Goal: Information Seeking & Learning: Find specific fact

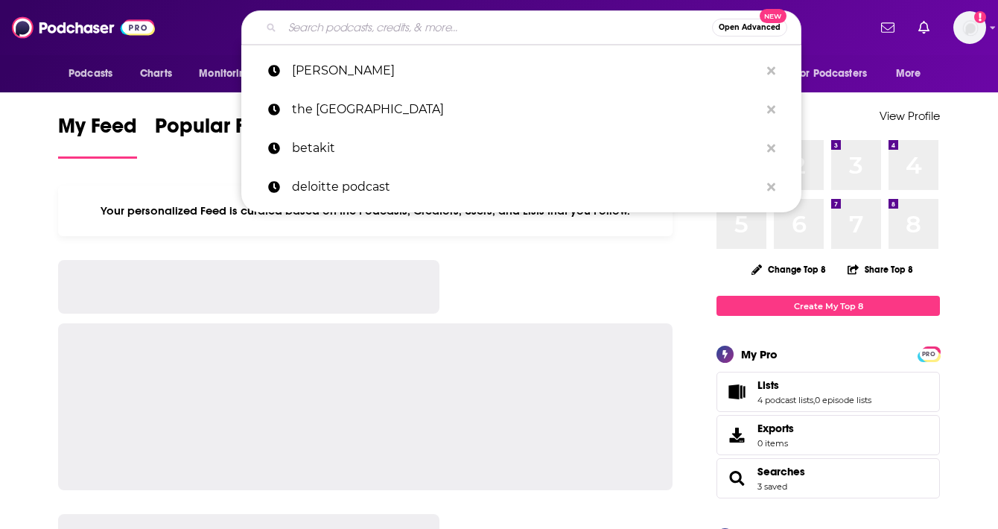
click at [336, 17] on input "Search podcasts, credits, & more..." at bounding box center [497, 28] width 430 height 24
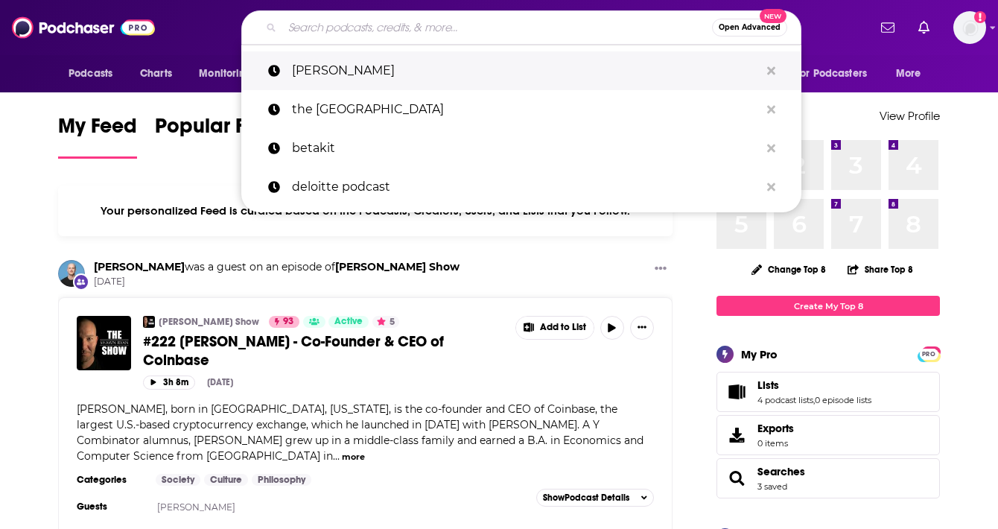
click at [328, 65] on p "[PERSON_NAME]" at bounding box center [526, 70] width 468 height 39
type input "[PERSON_NAME]"
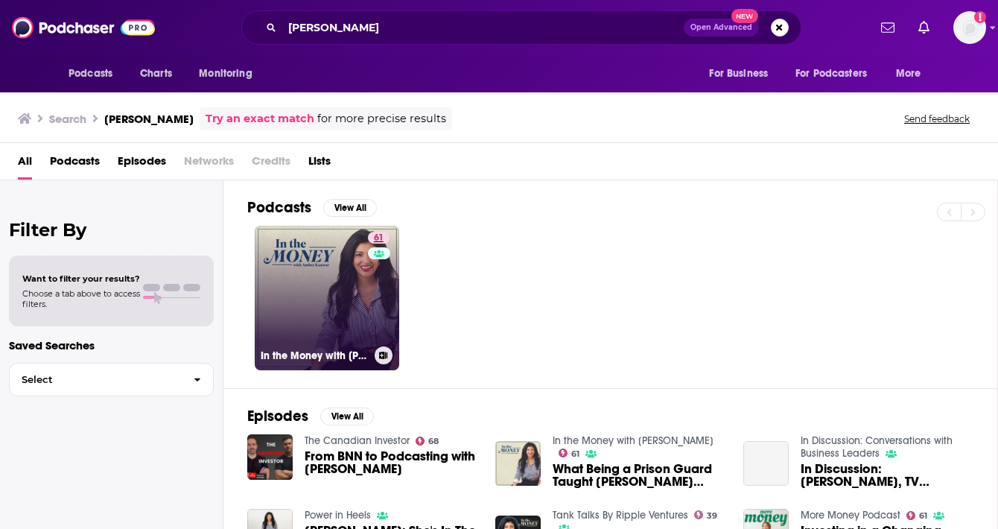
click at [382, 239] on span "61" at bounding box center [379, 238] width 10 height 15
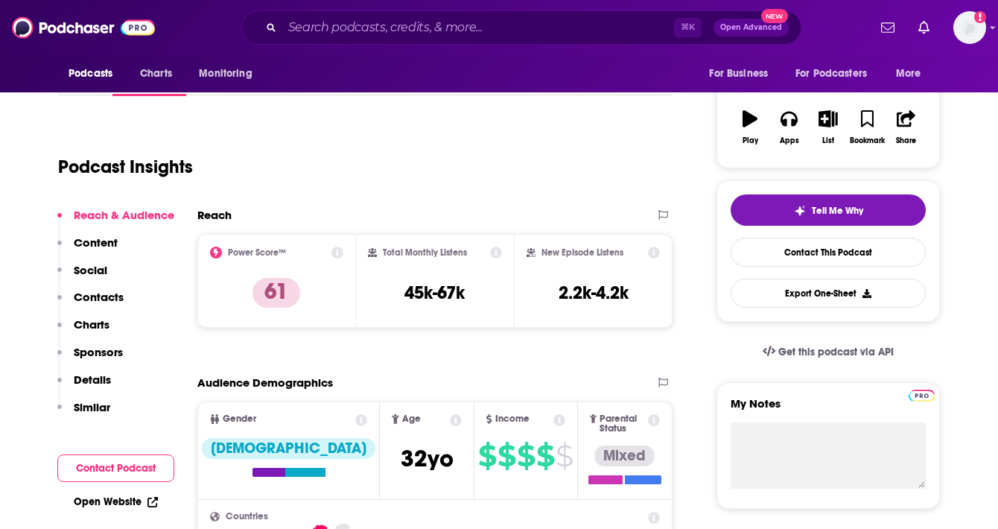
scroll to position [223, 0]
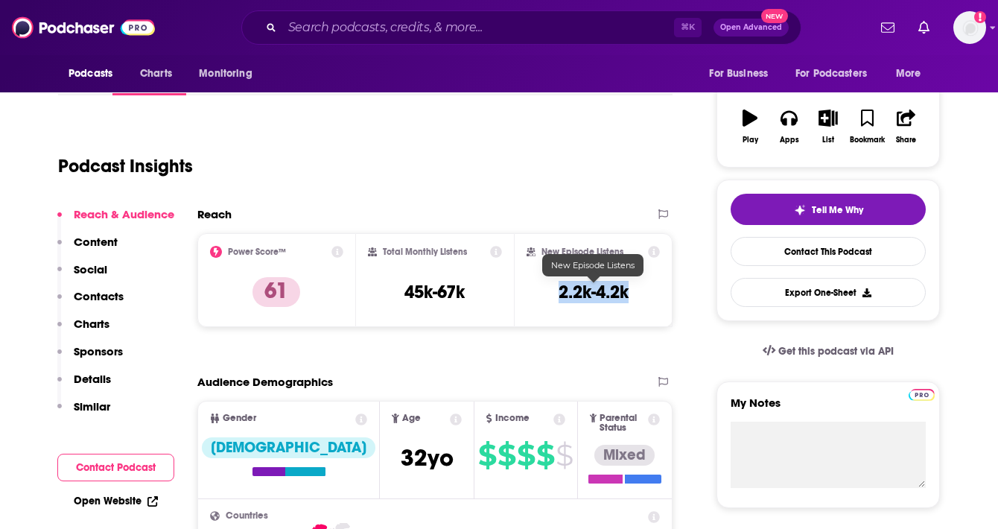
drag, startPoint x: 556, startPoint y: 293, endPoint x: 625, endPoint y: 302, distance: 69.1
click at [625, 302] on div "New Episode Listens 2.2k-4.2k" at bounding box center [592, 280] width 133 height 69
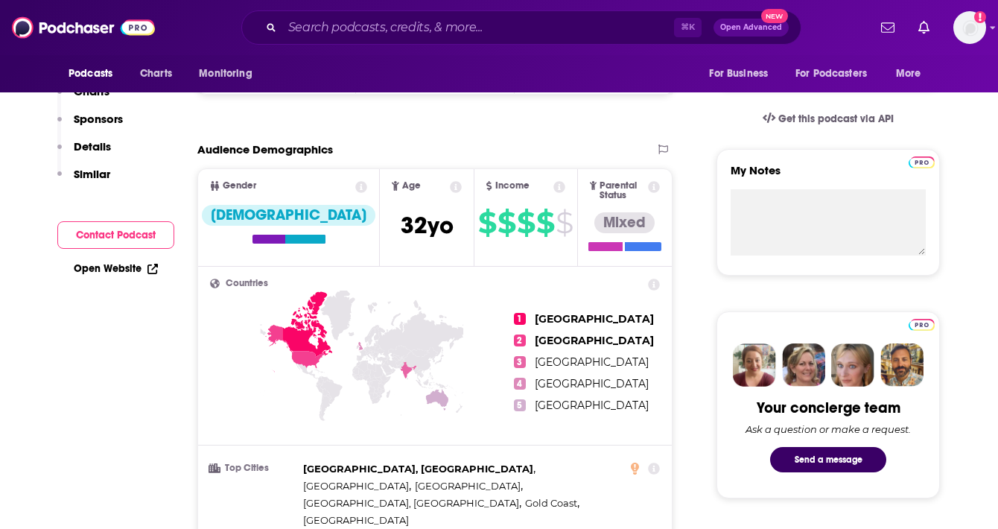
scroll to position [0, 0]
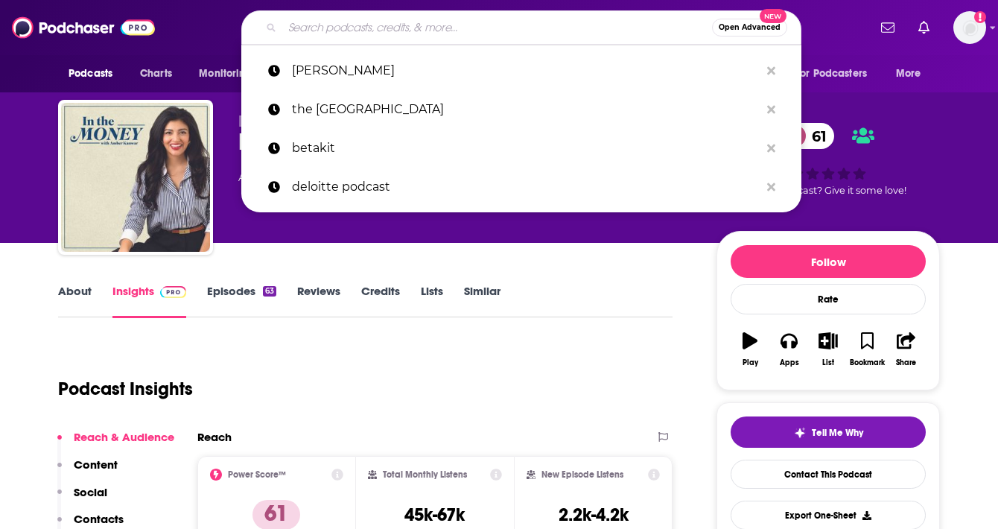
click at [367, 22] on input "Search podcasts, credits, & more..." at bounding box center [497, 28] width 430 height 24
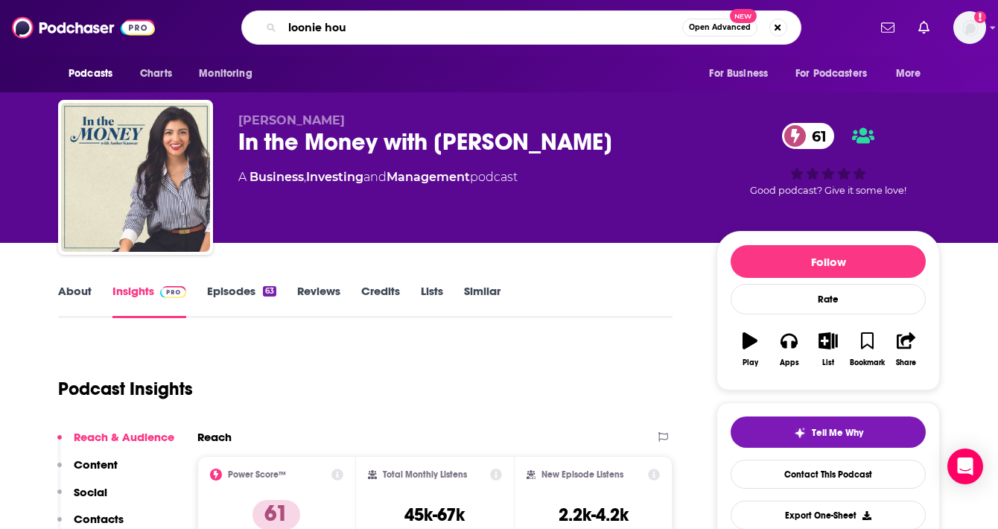
type input "loonie hour"
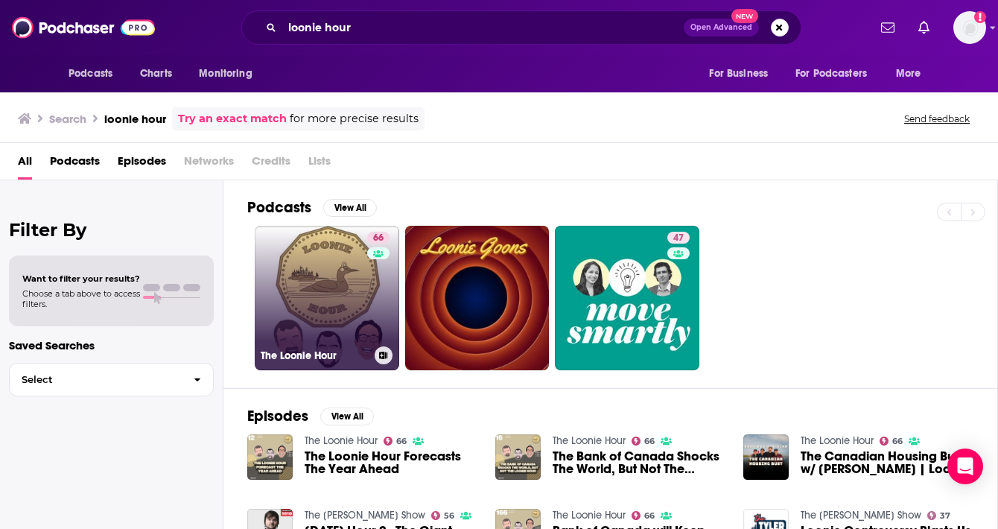
click at [293, 252] on link "66 The Loonie Hour" at bounding box center [327, 298] width 144 height 144
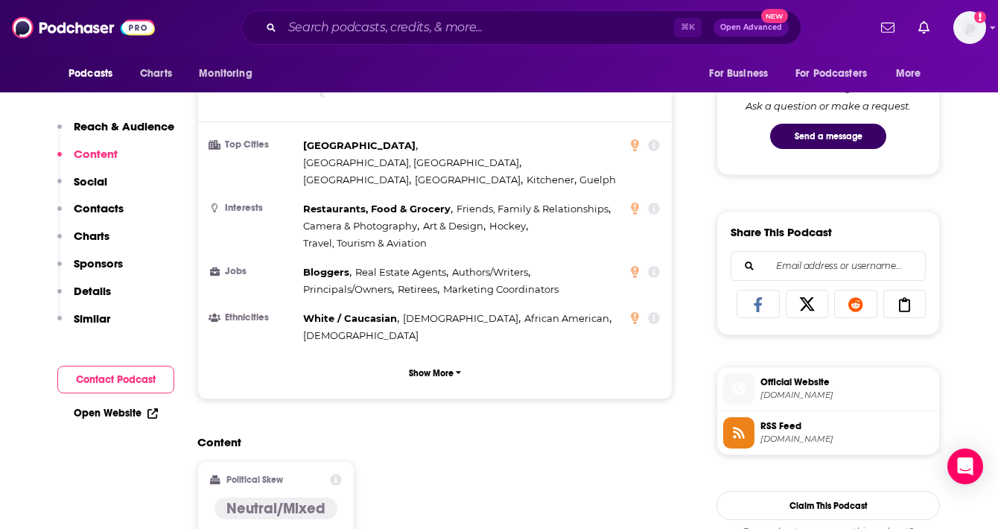
scroll to position [749, 0]
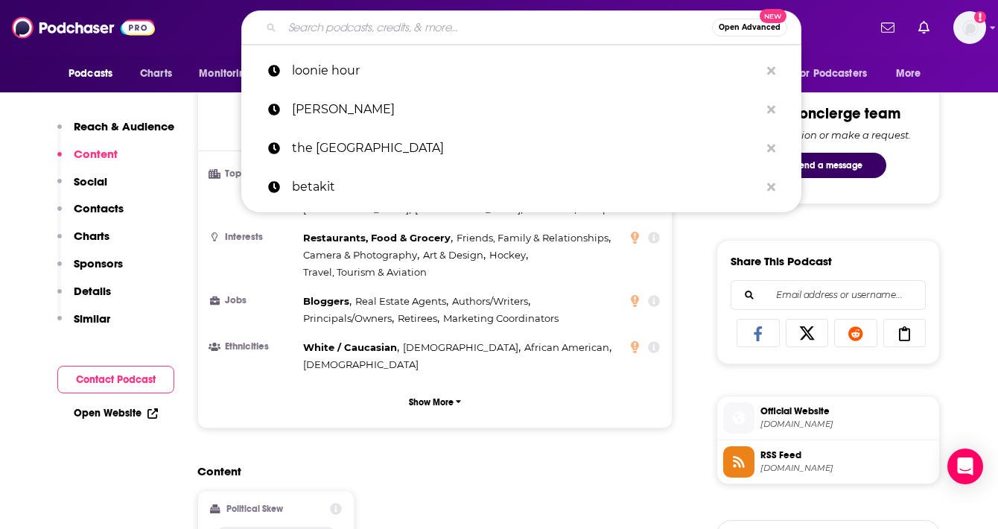
click at [359, 23] on input "Search podcasts, credits, & more..." at bounding box center [497, 28] width 430 height 24
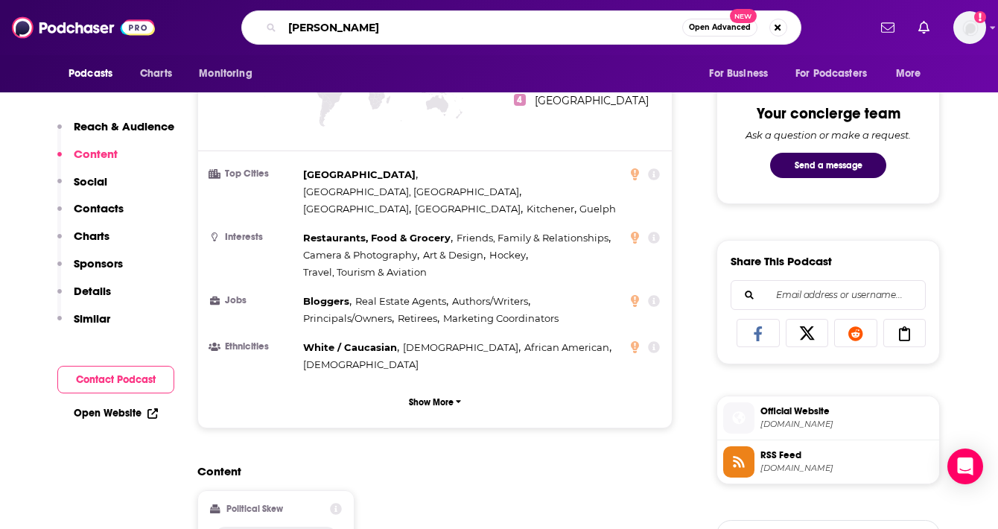
type input "[PERSON_NAME]"
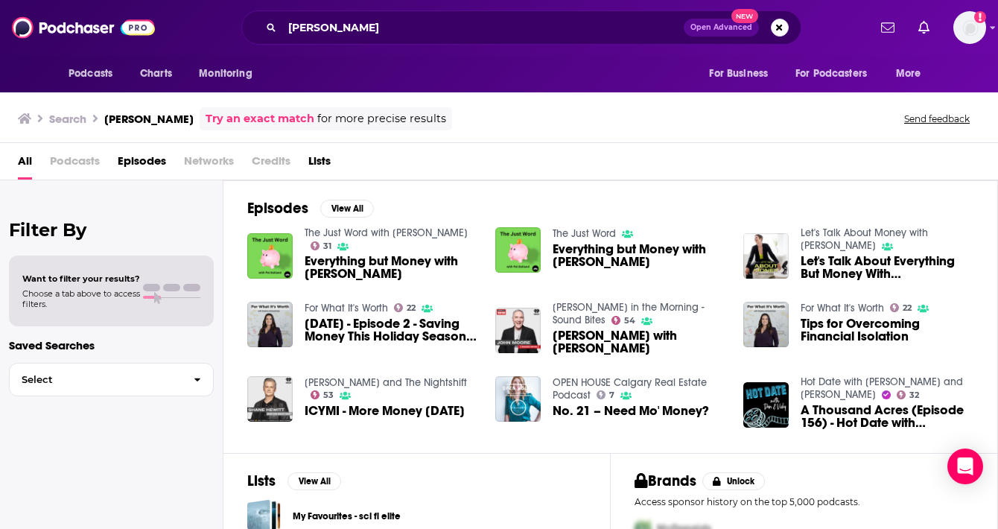
click at [331, 272] on span "Everything but Money with [PERSON_NAME]" at bounding box center [391, 267] width 173 height 25
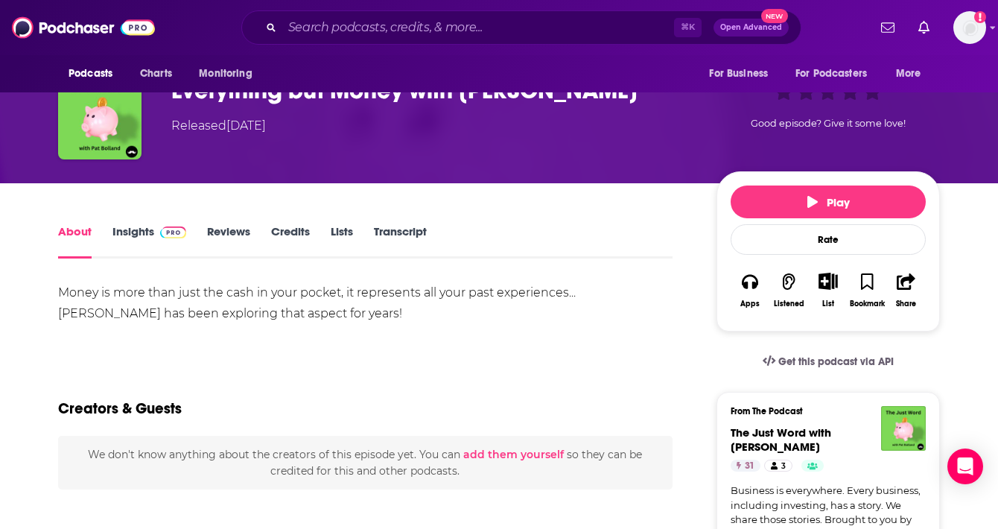
scroll to position [103, 0]
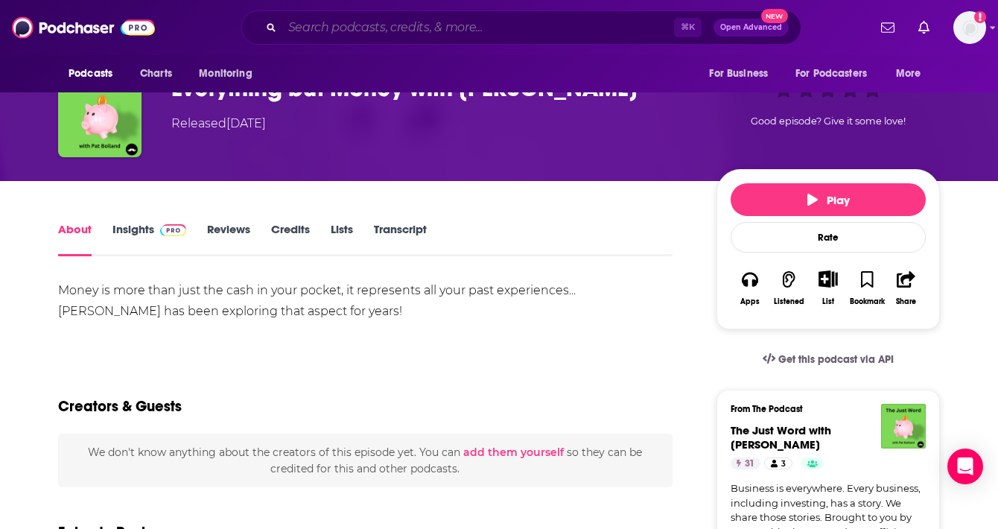
click at [386, 27] on input "Search podcasts, credits, & more..." at bounding box center [478, 28] width 392 height 24
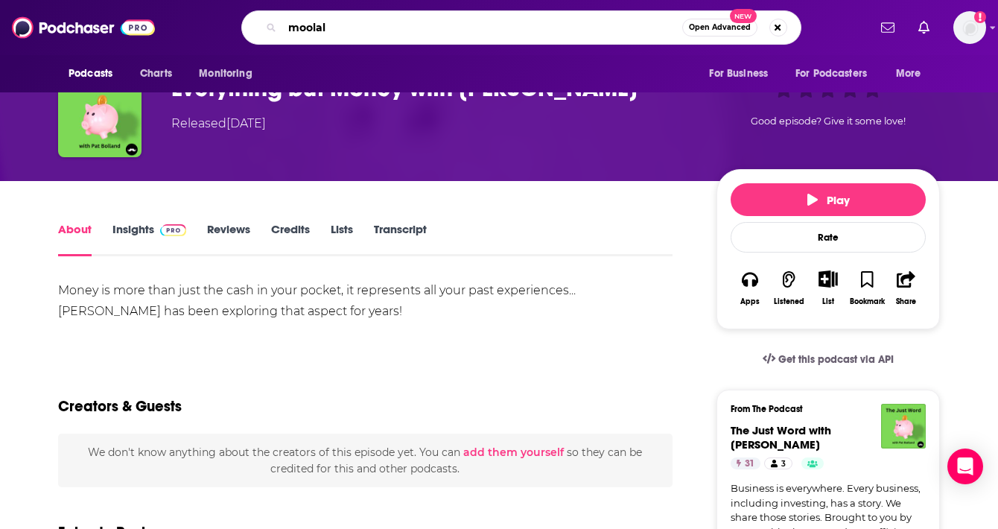
type input "moolala"
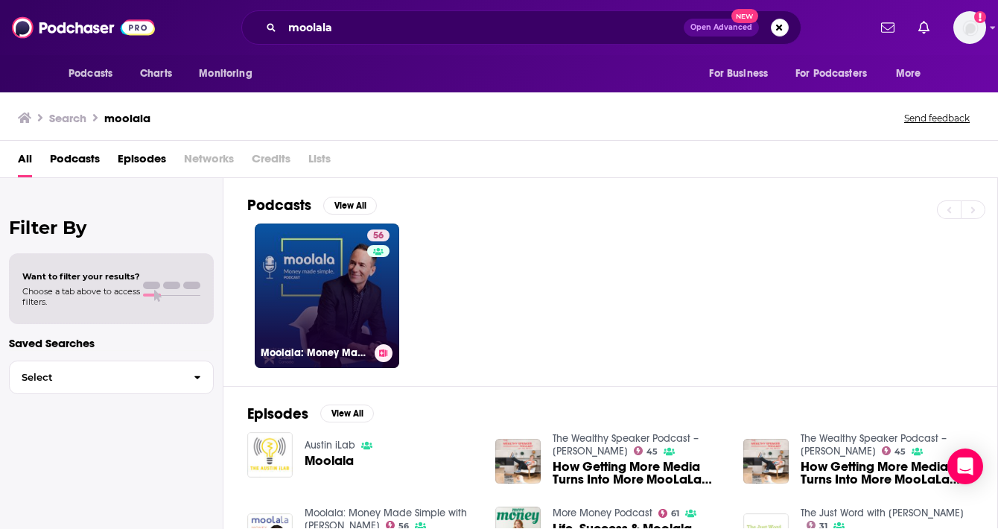
click at [317, 257] on link "56 Moolala: Money Made Simple with [PERSON_NAME]" at bounding box center [327, 295] width 144 height 144
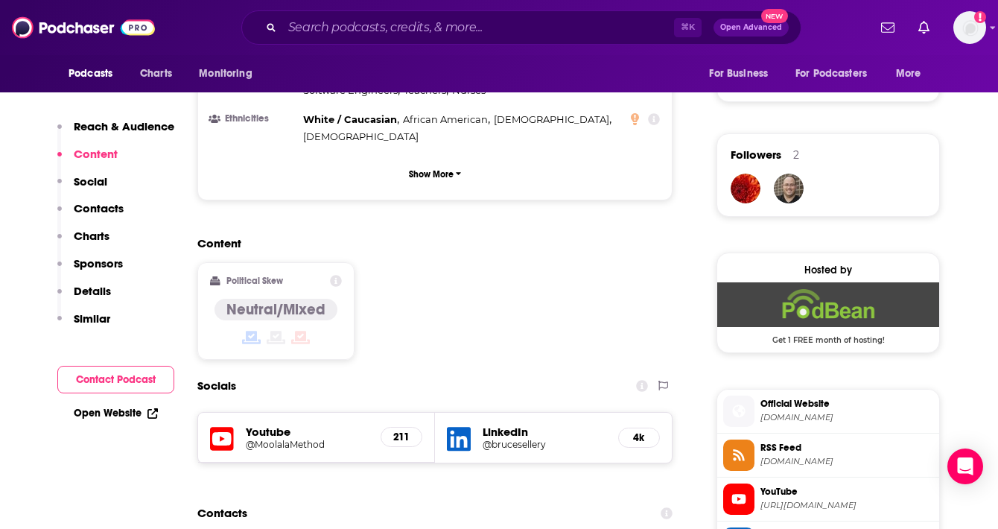
scroll to position [1016, 0]
